Goal: Information Seeking & Learning: Learn about a topic

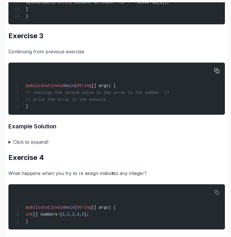
scroll to position [659, 0]
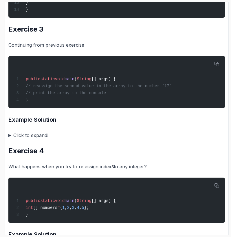
click at [40, 139] on summary "Click to expand!" at bounding box center [116, 135] width 217 height 8
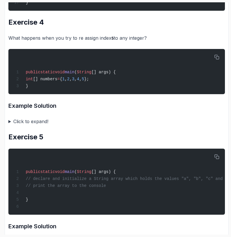
scroll to position [938, 0]
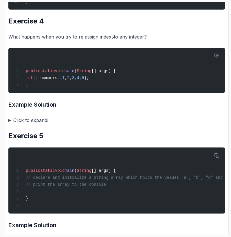
click at [35, 124] on summary "Click to expand!" at bounding box center [116, 120] width 217 height 8
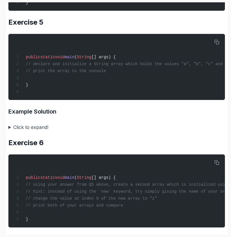
scroll to position [0, 0]
click at [41, 131] on summary "Click to expand!" at bounding box center [116, 127] width 217 height 8
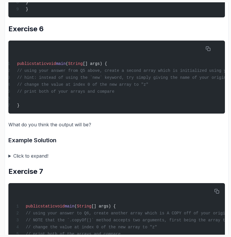
scroll to position [0, 8]
click at [39, 160] on summary "Click to expand!" at bounding box center [116, 156] width 217 height 8
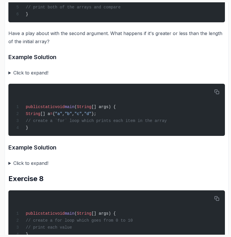
scroll to position [1802, 0]
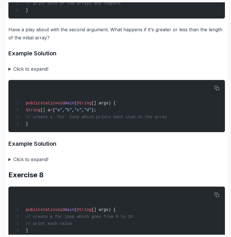
click at [41, 73] on summary "Click to expand!" at bounding box center [116, 69] width 217 height 8
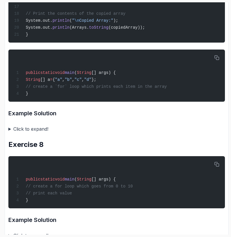
scroll to position [2011, 0]
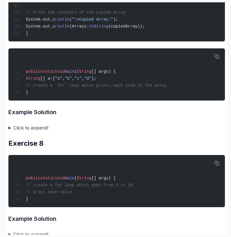
click at [41, 132] on summary "Click to expand!" at bounding box center [116, 128] width 217 height 8
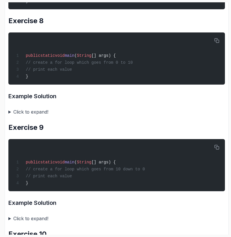
scroll to position [2311, 0]
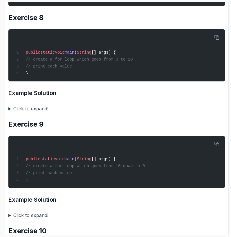
click at [45, 113] on summary "Click to expand!" at bounding box center [116, 109] width 217 height 8
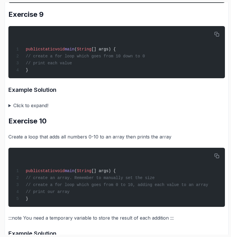
scroll to position [2493, 0]
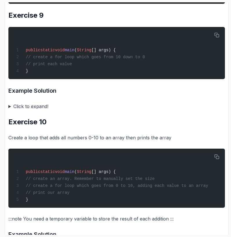
click at [37, 110] on summary "Click to expand!" at bounding box center [116, 106] width 217 height 8
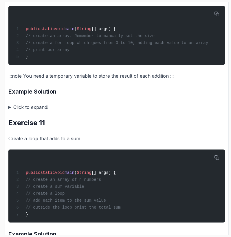
scroll to position [2709, 0]
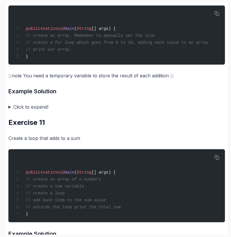
click at [41, 111] on summary "Click to expand!" at bounding box center [116, 107] width 217 height 8
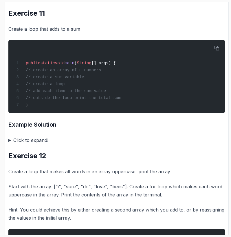
scroll to position [2957, 0]
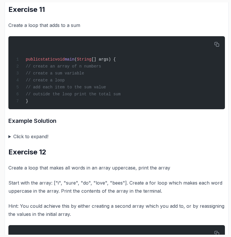
click at [39, 141] on summary "Click to expand!" at bounding box center [116, 136] width 217 height 8
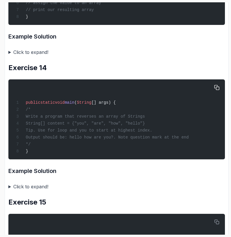
scroll to position [3566, 0]
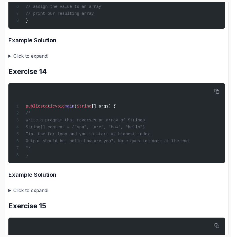
click at [43, 60] on summary "Click to expand!" at bounding box center [116, 56] width 217 height 8
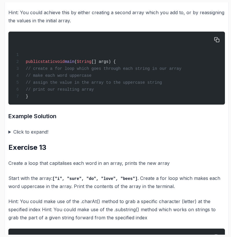
scroll to position [3288, 0]
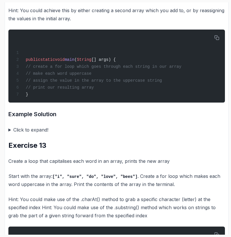
click at [43, 134] on summary "Click to expand!" at bounding box center [116, 130] width 217 height 8
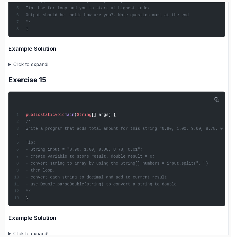
scroll to position [3979, 0]
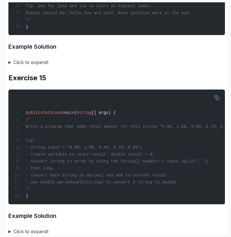
click at [43, 66] on summary "Click to expand!" at bounding box center [116, 62] width 217 height 8
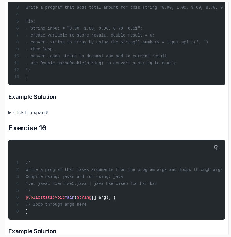
scroll to position [4215, 0]
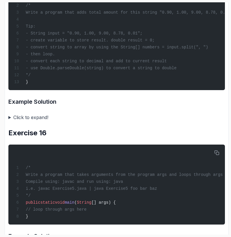
click at [42, 121] on summary "Click to expand!" at bounding box center [116, 117] width 217 height 8
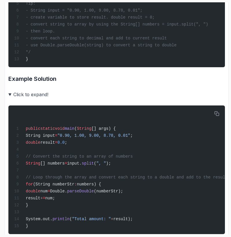
scroll to position [4235, 0]
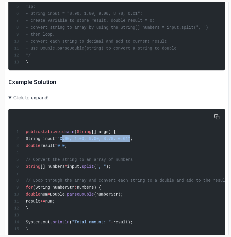
drag, startPoint x: 77, startPoint y: 218, endPoint x: 146, endPoint y: 216, distance: 68.7
click at [130, 141] on span ""0.90, 1.00, 9.00, 8.78, 0.01"" at bounding box center [93, 138] width 73 height 5
copy span "0.90, 1.00, 9.00, 8.78, 0.01"
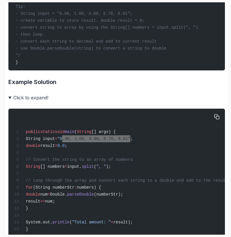
scroll to position [0, 27]
drag, startPoint x: 118, startPoint y: 105, endPoint x: 207, endPoint y: 104, distance: 89.5
click at [207, 70] on pre "public static void main ( String [] args) { /* Write a program that adds total …" at bounding box center [116, 13] width 217 height 115
copy span "String[] numbers = input.split(", ")"
click at [43, 102] on summary "Click to expand!" at bounding box center [116, 98] width 217 height 8
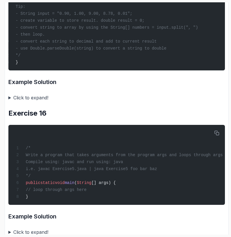
click at [43, 102] on summary "Click to expand!" at bounding box center [116, 98] width 217 height 8
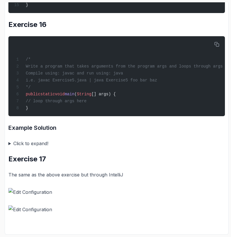
scroll to position [0, 0]
click at [32, 146] on summary "Click to expand!" at bounding box center [116, 143] width 217 height 8
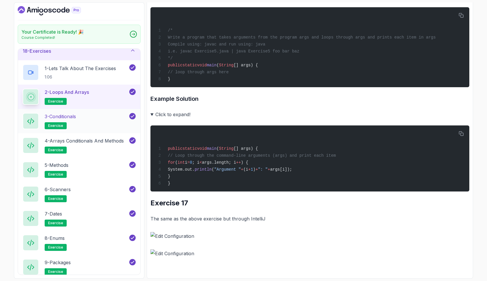
click at [73, 117] on p "3 - Conditionals" at bounding box center [60, 116] width 31 height 7
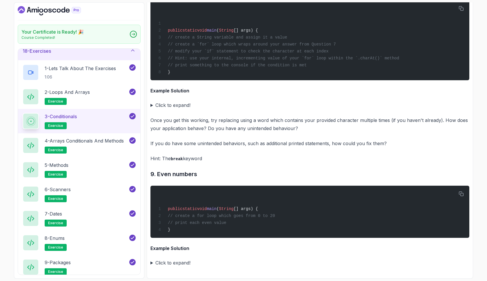
click at [63, 116] on p "3 - Conditionals" at bounding box center [61, 116] width 32 height 7
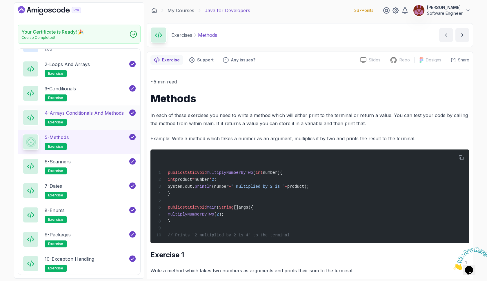
scroll to position [349, 0]
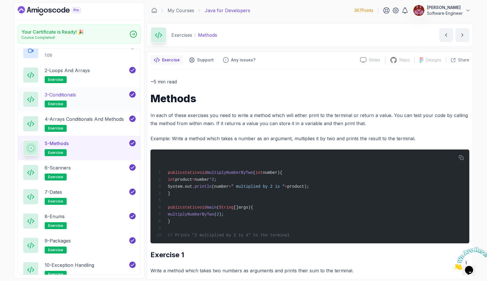
click at [99, 97] on div "3 - Conditionals exercise" at bounding box center [75, 99] width 105 height 16
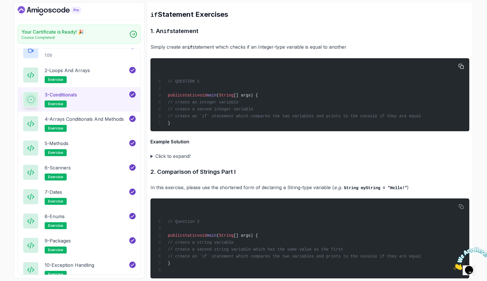
scroll to position [1009, 0]
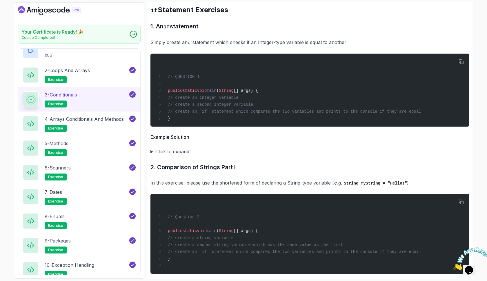
click at [186, 152] on summary "Click to expand!" at bounding box center [309, 151] width 319 height 8
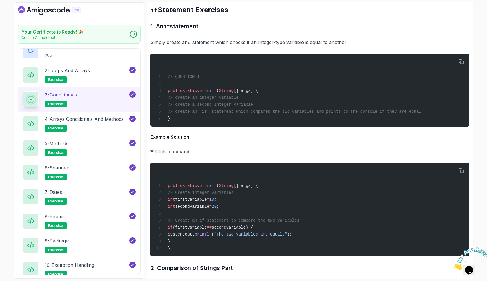
click at [186, 152] on summary "Click to expand!" at bounding box center [309, 151] width 319 height 8
